Goal: Check status

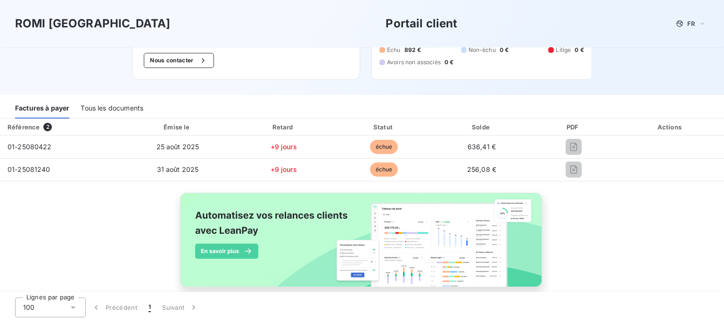
scroll to position [83, 0]
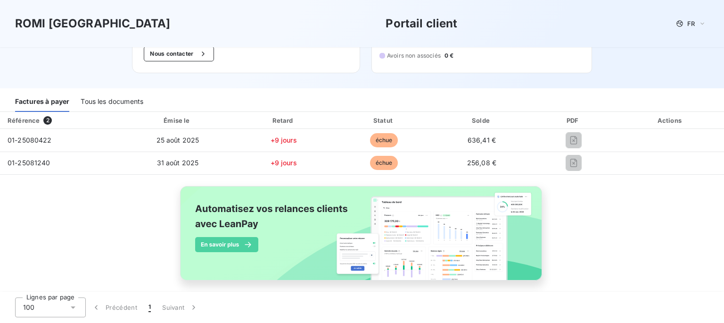
click at [121, 102] on div "Tous les documents" at bounding box center [112, 102] width 63 height 20
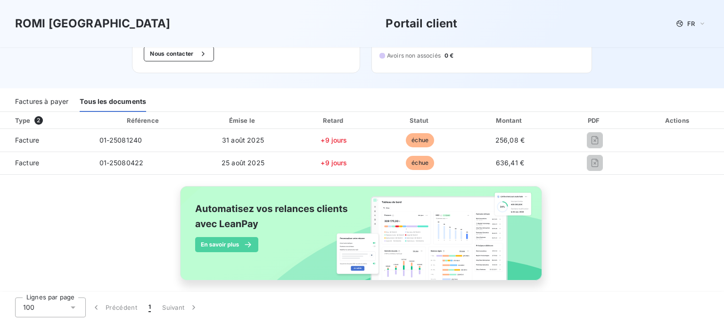
click at [50, 102] on div "Factures à payer" at bounding box center [41, 102] width 53 height 20
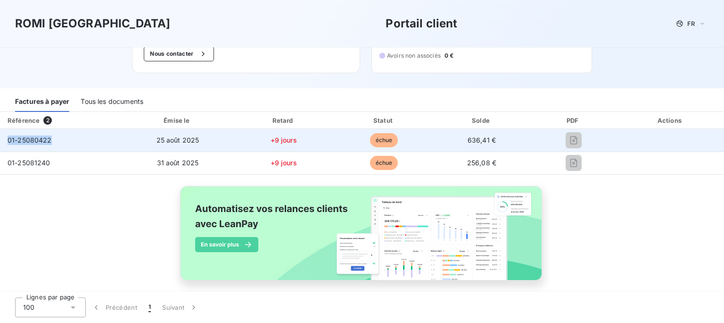
drag, startPoint x: 63, startPoint y: 141, endPoint x: 5, endPoint y: 141, distance: 58.5
click at [5, 140] on td "01-25080422" at bounding box center [61, 140] width 123 height 23
copy span "01-25080422"
